Goal: Navigation & Orientation: Find specific page/section

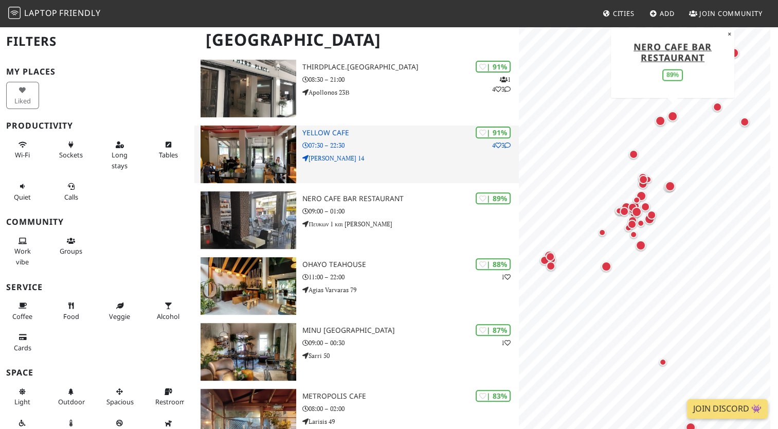
scroll to position [360, 0]
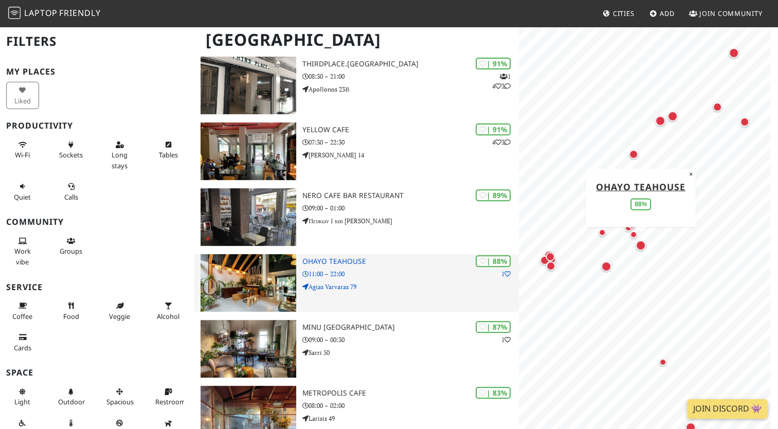
click at [274, 281] on img at bounding box center [249, 283] width 96 height 58
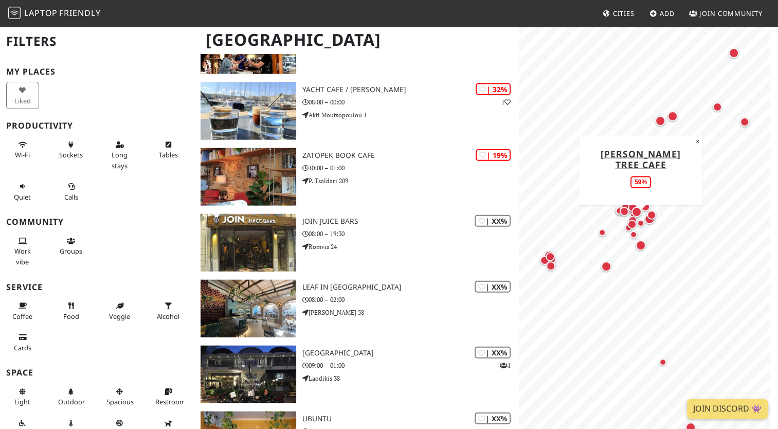
scroll to position [2521, 0]
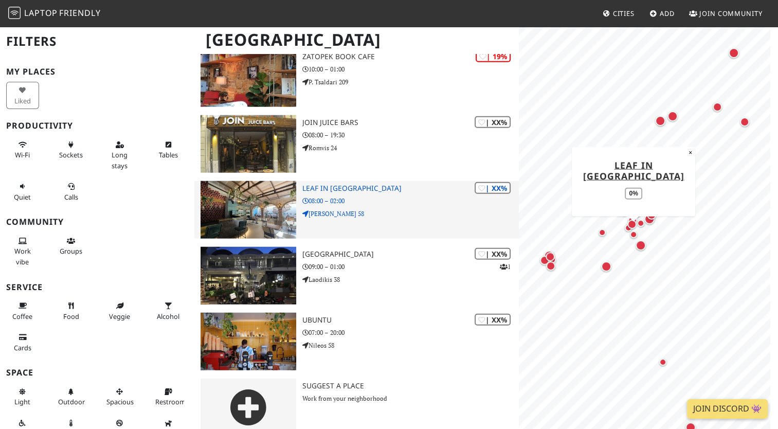
click at [255, 205] on img at bounding box center [249, 210] width 96 height 58
